Goal: Information Seeking & Learning: Learn about a topic

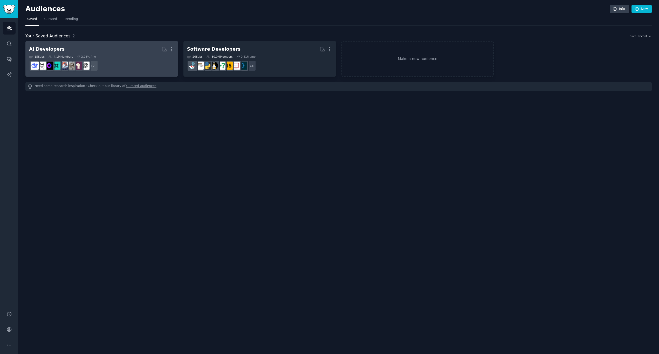
click at [133, 59] on dd "+ 7" at bounding box center [101, 65] width 145 height 15
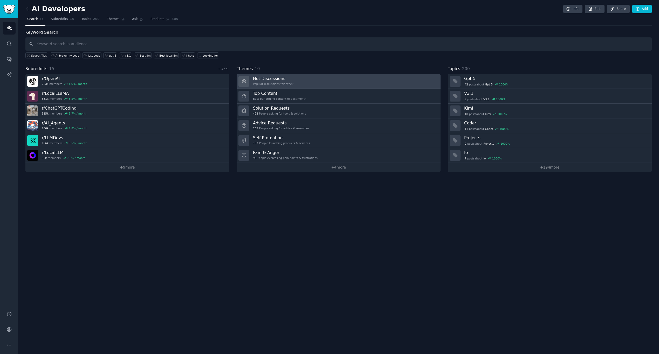
click at [269, 79] on h3 "Hot Discussions" at bounding box center [273, 78] width 41 height 5
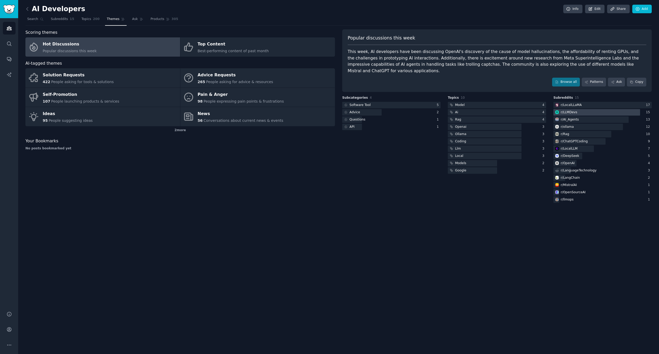
click at [573, 110] on div "r/ LLMDevs" at bounding box center [569, 112] width 17 height 5
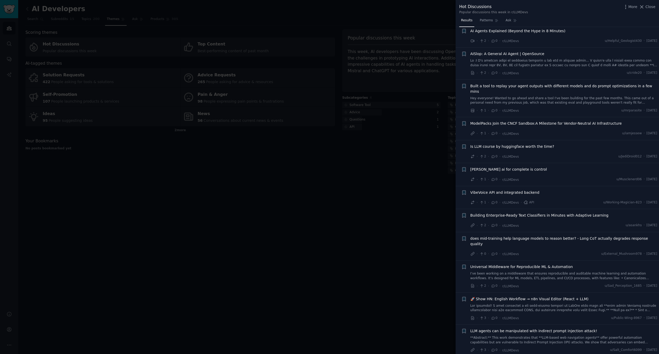
scroll to position [1958, 0]
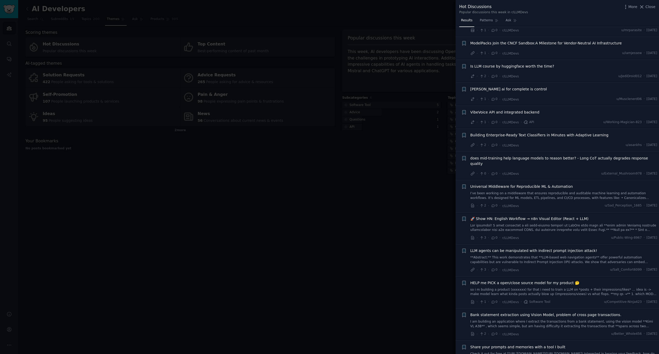
click at [387, 208] on div at bounding box center [329, 177] width 659 height 354
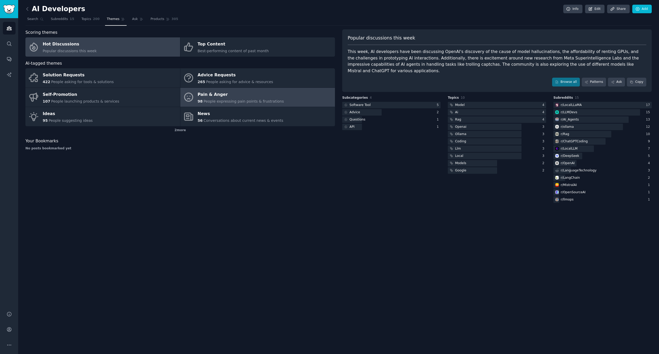
click at [225, 95] on div "Pain & Anger" at bounding box center [241, 94] width 86 height 8
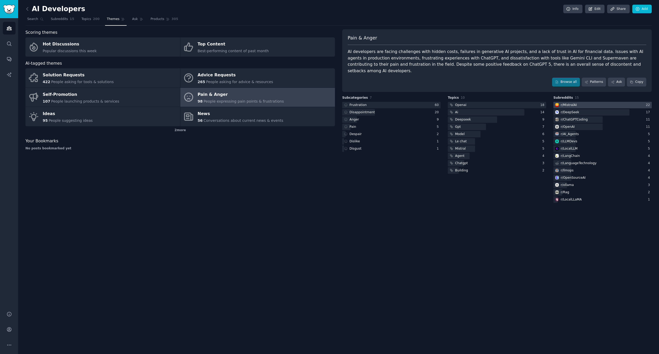
click at [572, 103] on div "r/ MistralAI" at bounding box center [569, 105] width 16 height 5
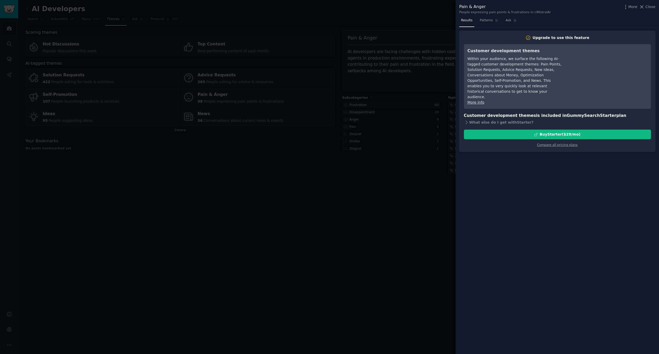
click at [393, 151] on div at bounding box center [329, 177] width 659 height 354
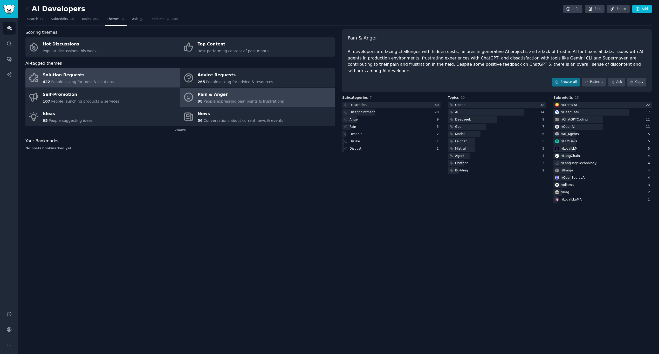
click at [105, 80] on span "People asking for tools & solutions" at bounding box center [82, 82] width 63 height 4
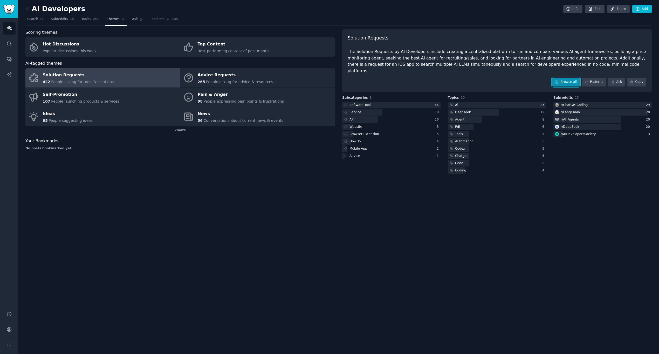
click at [567, 78] on link "Browse all" at bounding box center [566, 82] width 28 height 9
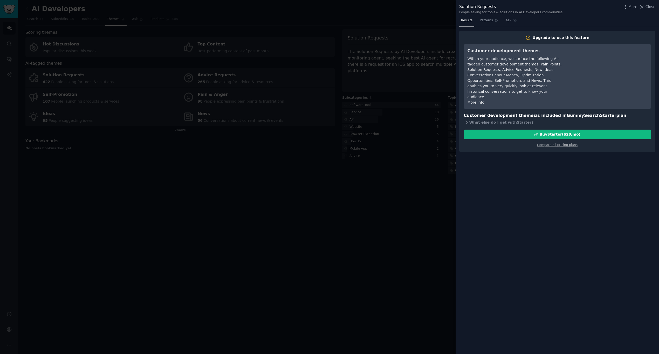
click at [428, 103] on div at bounding box center [329, 177] width 659 height 354
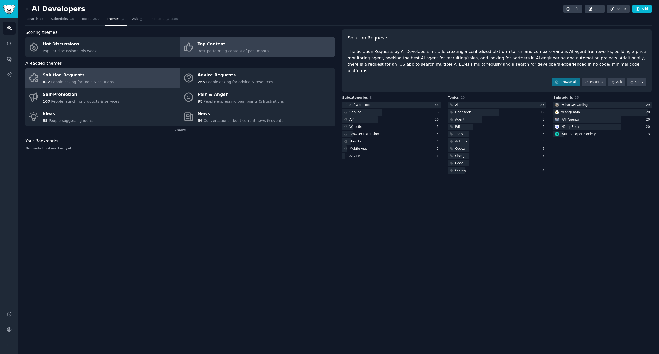
click at [258, 52] on span "Best-performing content of past month" at bounding box center [233, 51] width 71 height 4
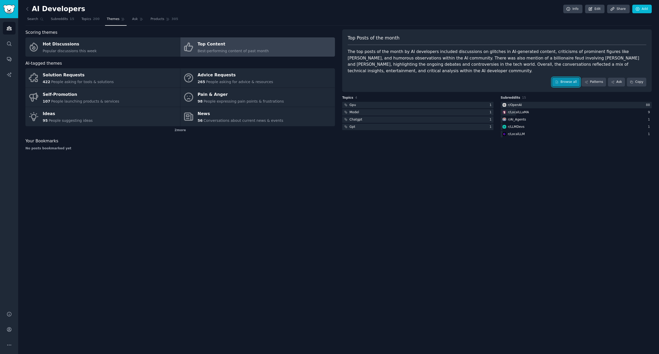
click at [572, 84] on link "Browse all" at bounding box center [566, 82] width 28 height 9
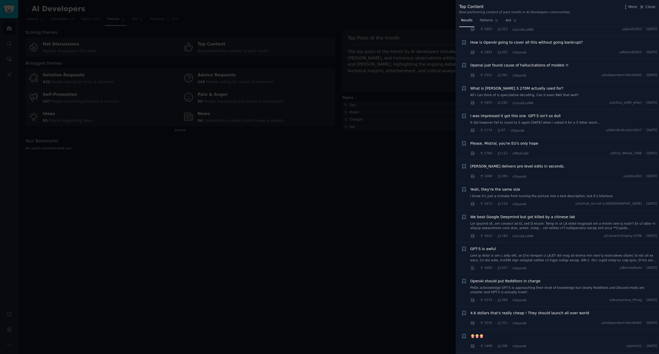
scroll to position [1011, 0]
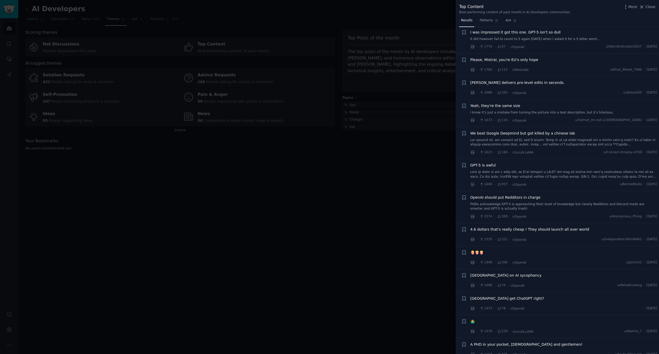
click at [381, 188] on div at bounding box center [329, 177] width 659 height 354
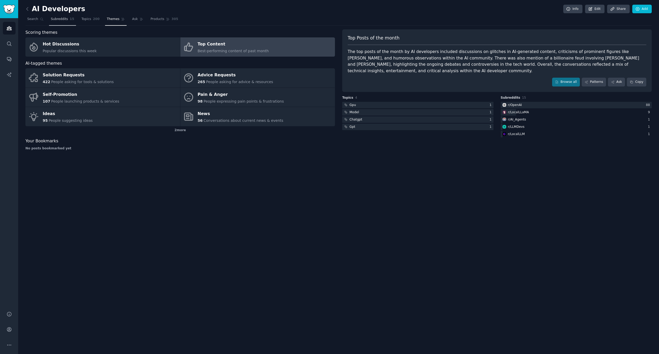
click at [60, 22] on link "Subreddits 15" at bounding box center [62, 20] width 27 height 11
